Goal: Task Accomplishment & Management: Manage account settings

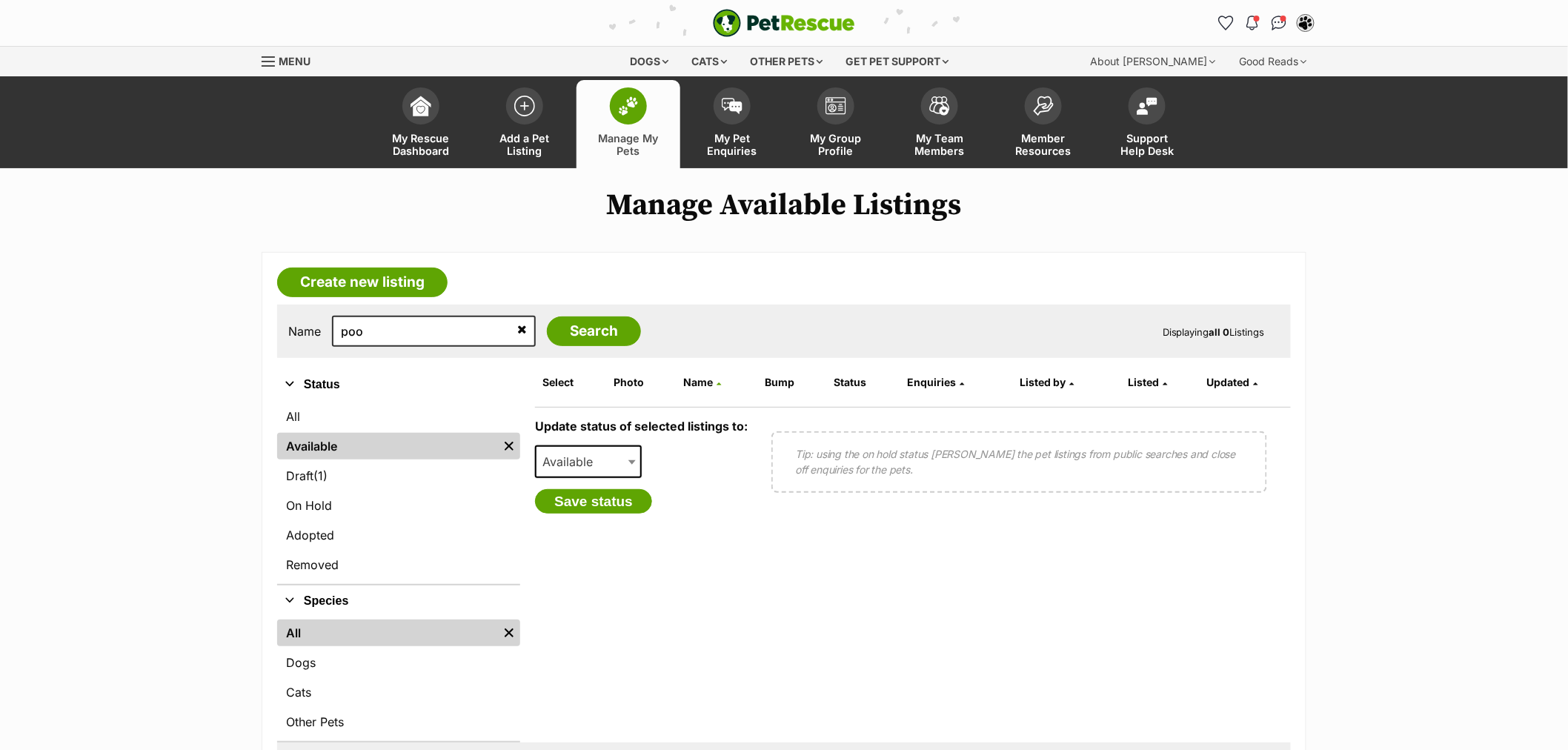
click at [417, 337] on input "poo" at bounding box center [434, 331] width 204 height 31
type input "boost"
click at [547, 317] on input "Search" at bounding box center [594, 331] width 94 height 29
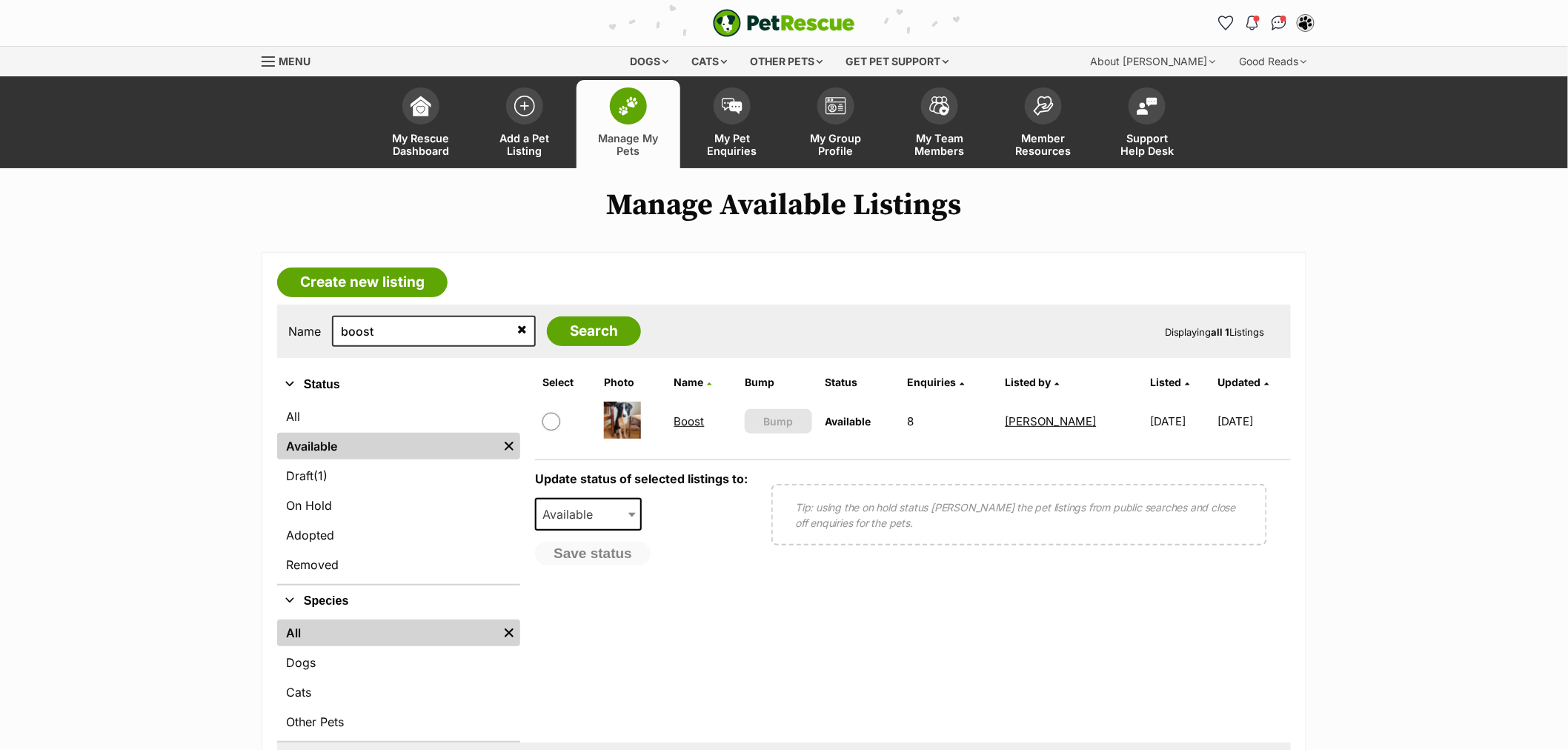
click at [558, 416] on input "checkbox" at bounding box center [551, 422] width 18 height 17
checkbox input "true"
click at [582, 515] on span "Available" at bounding box center [572, 515] width 71 height 21
select select "on_hold"
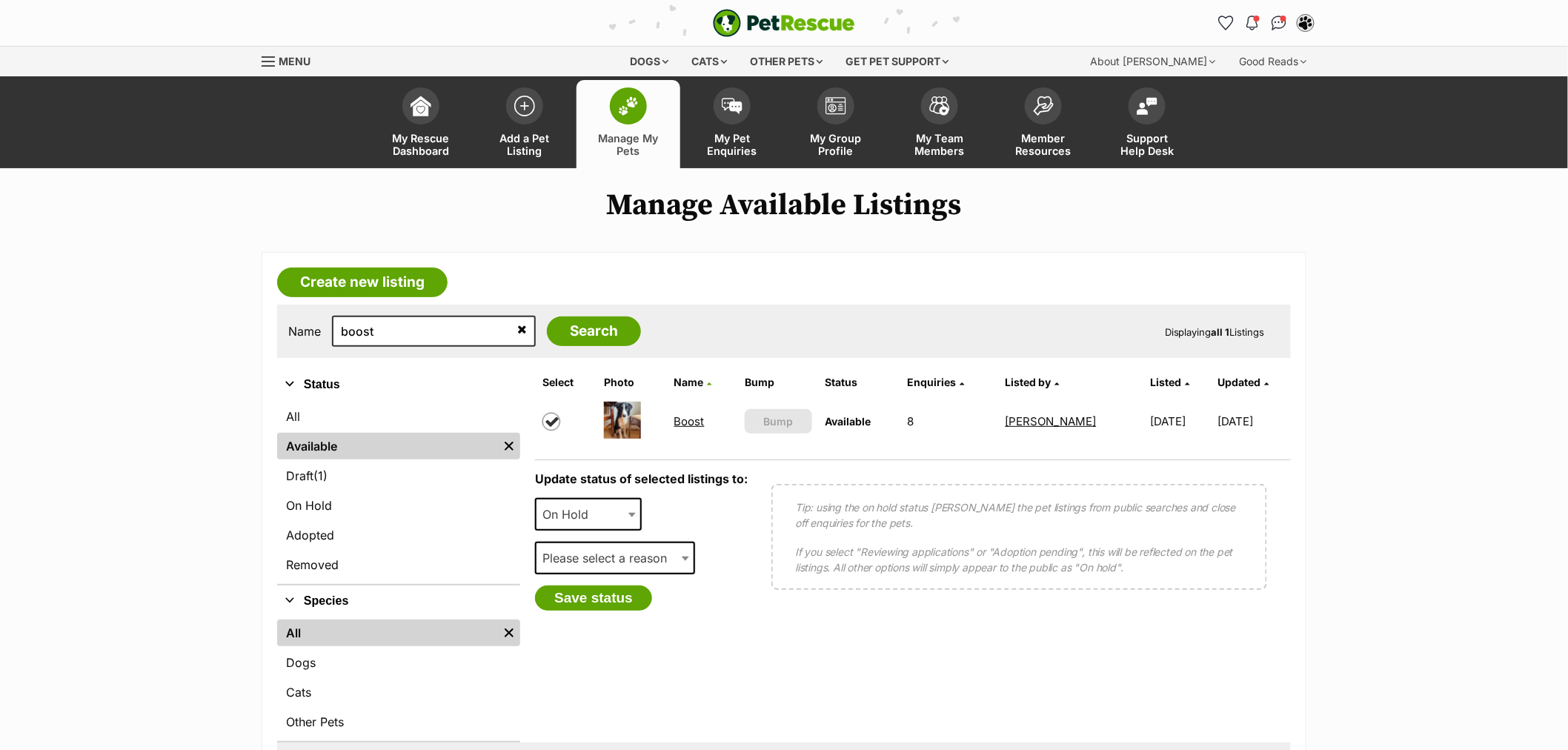
click at [581, 558] on span "Please select a reason" at bounding box center [609, 558] width 146 height 21
select select "reviewing_applications"
click at [582, 599] on button "Save status" at bounding box center [593, 598] width 117 height 25
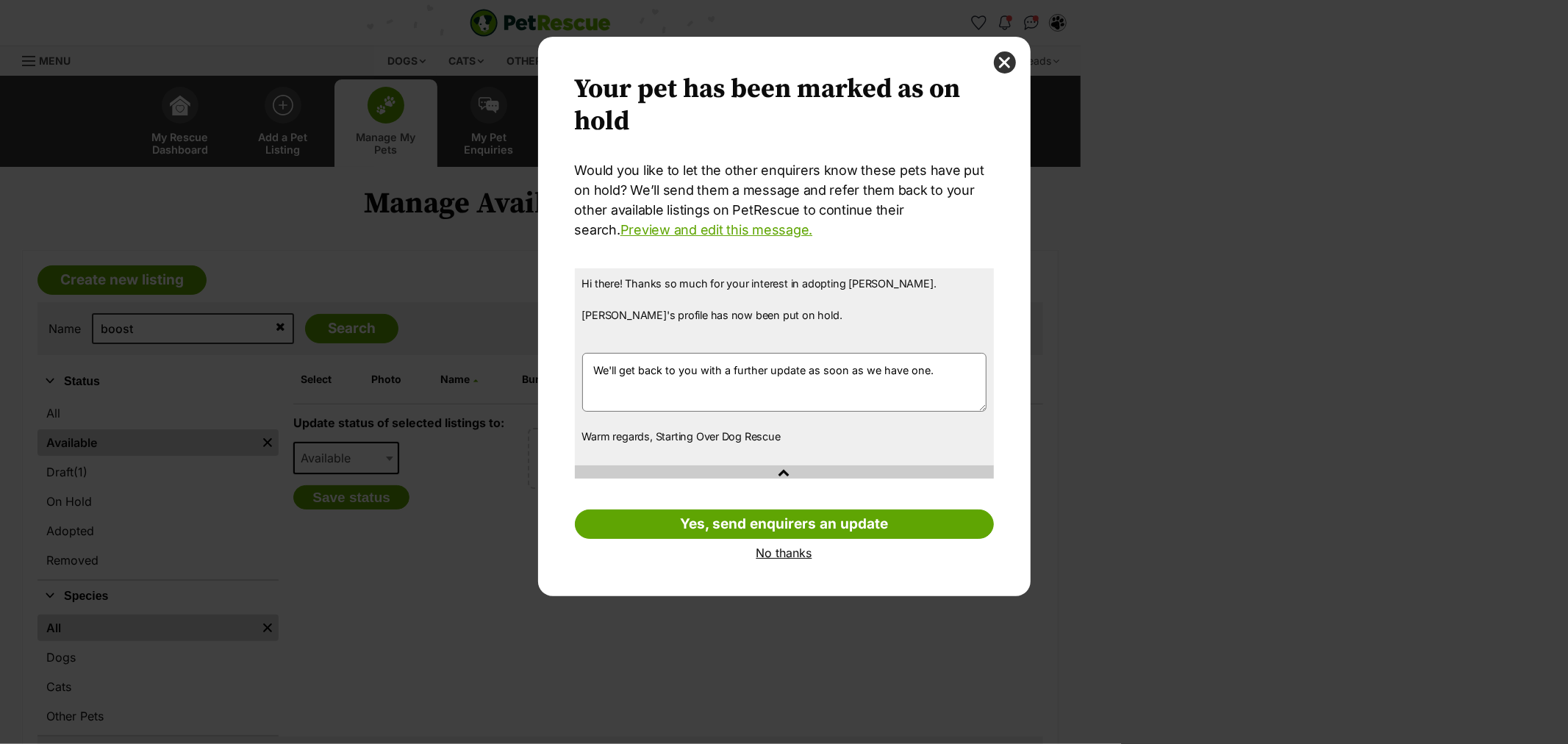
click at [788, 548] on link "No thanks" at bounding box center [784, 552] width 419 height 13
